Goal: Ask a question

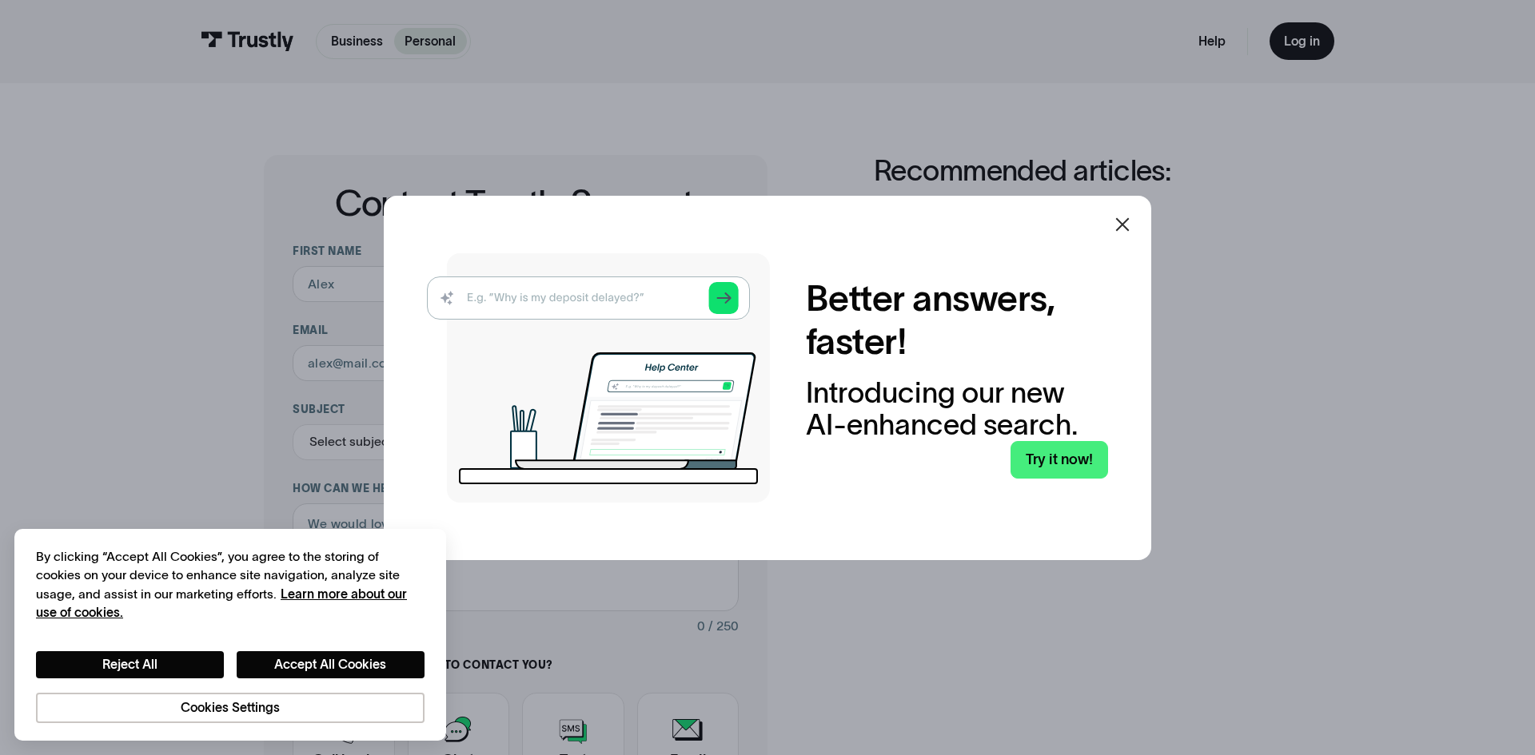
click at [1125, 220] on icon at bounding box center [1122, 224] width 19 height 19
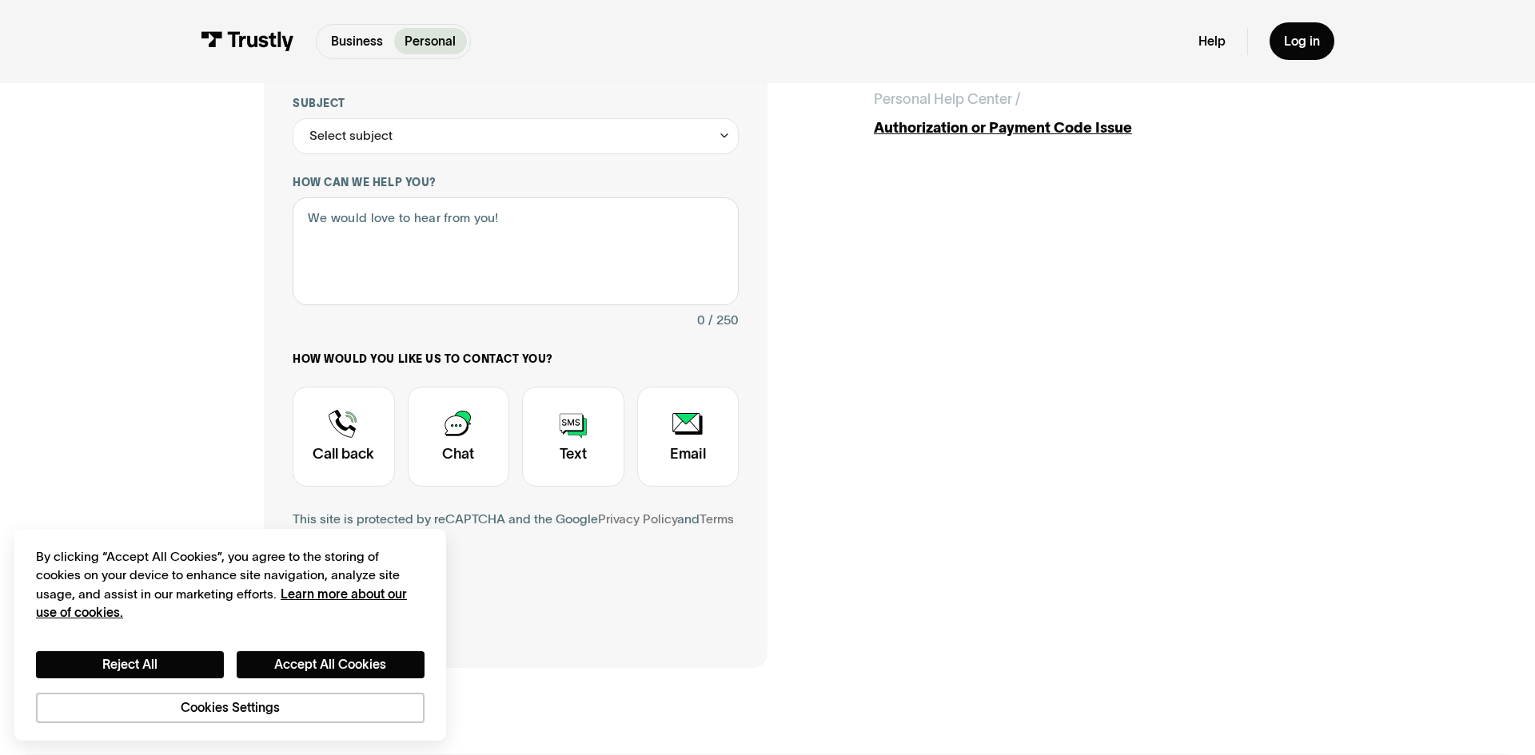
scroll to position [447, 0]
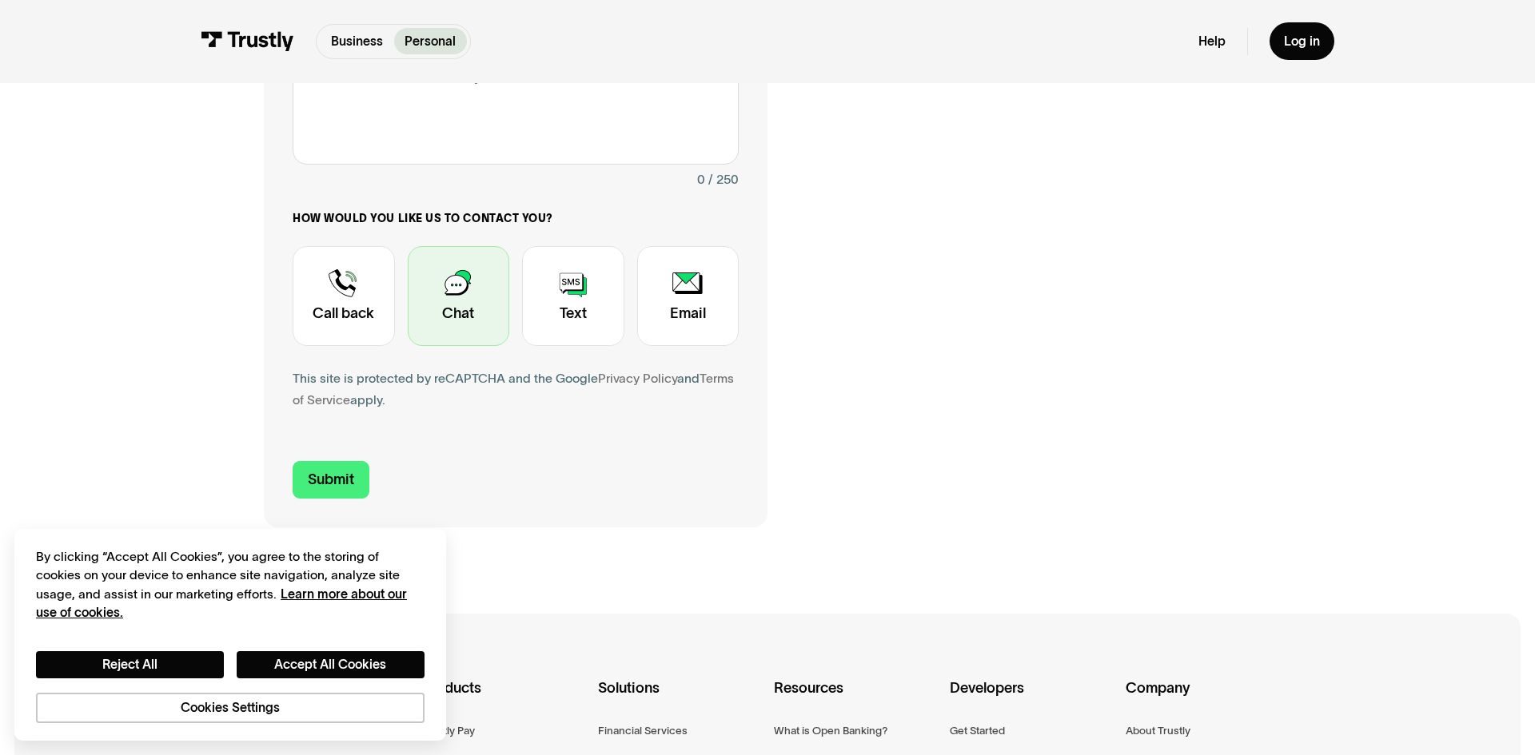
click at [455, 291] on div "Contact Trustly Support" at bounding box center [459, 296] width 102 height 101
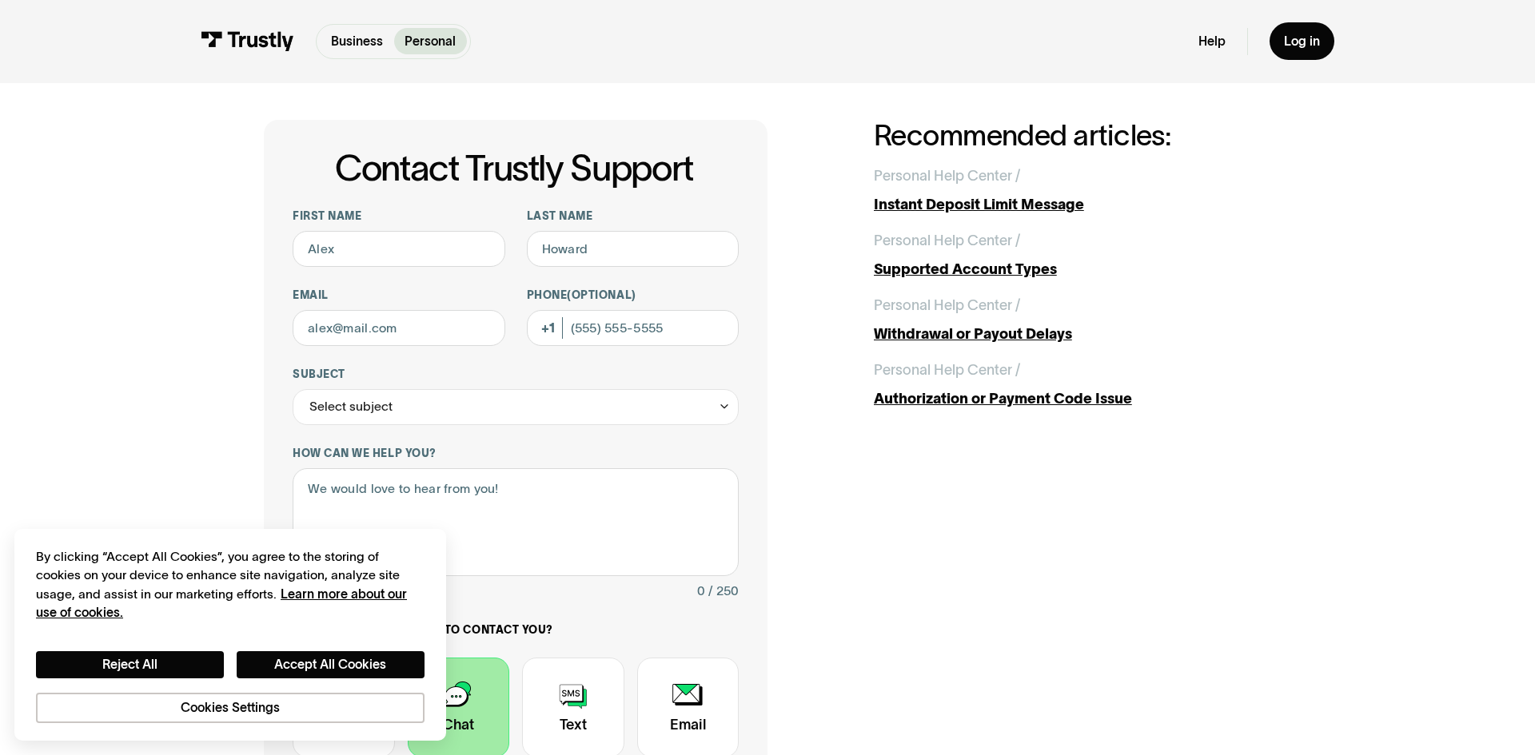
scroll to position [0, 0]
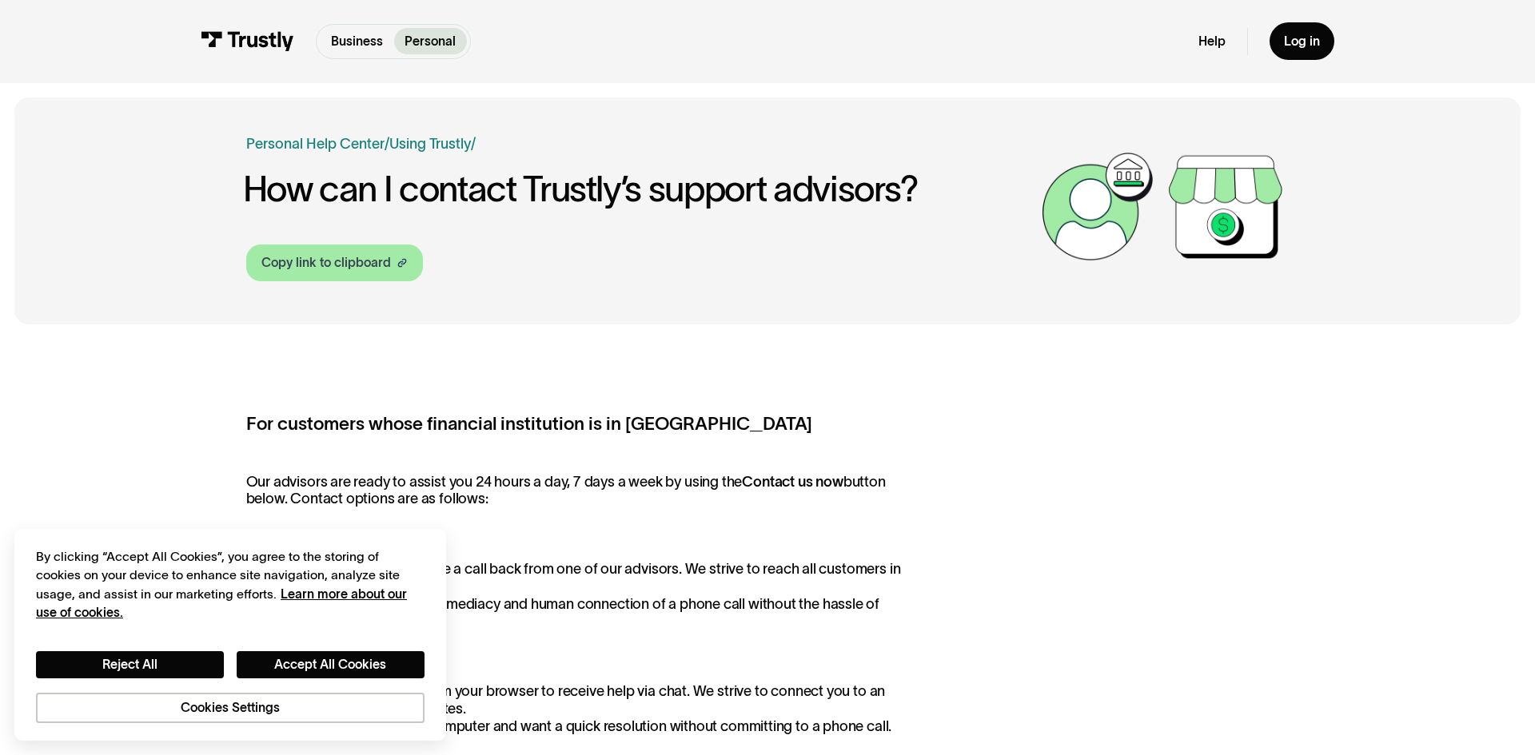
click at [314, 263] on div "Copy link to clipboard" at bounding box center [325, 262] width 129 height 19
